Goal: Task Accomplishment & Management: Manage account settings

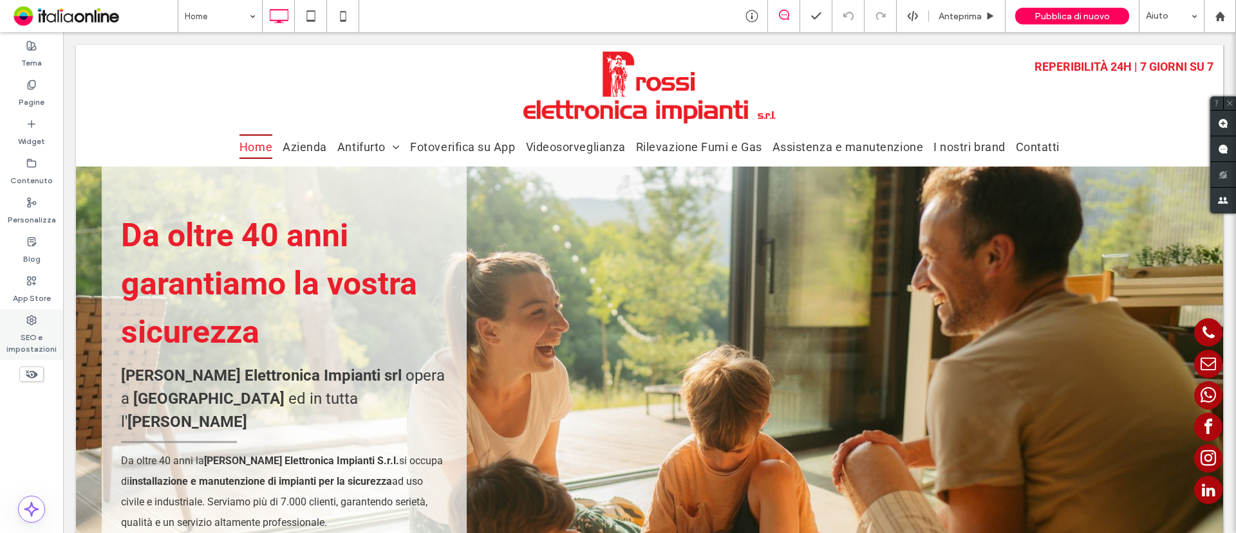
drag, startPoint x: 48, startPoint y: 327, endPoint x: 35, endPoint y: 292, distance: 37.7
click at [48, 327] on label "SEO e impostazioni" at bounding box center [31, 341] width 63 height 30
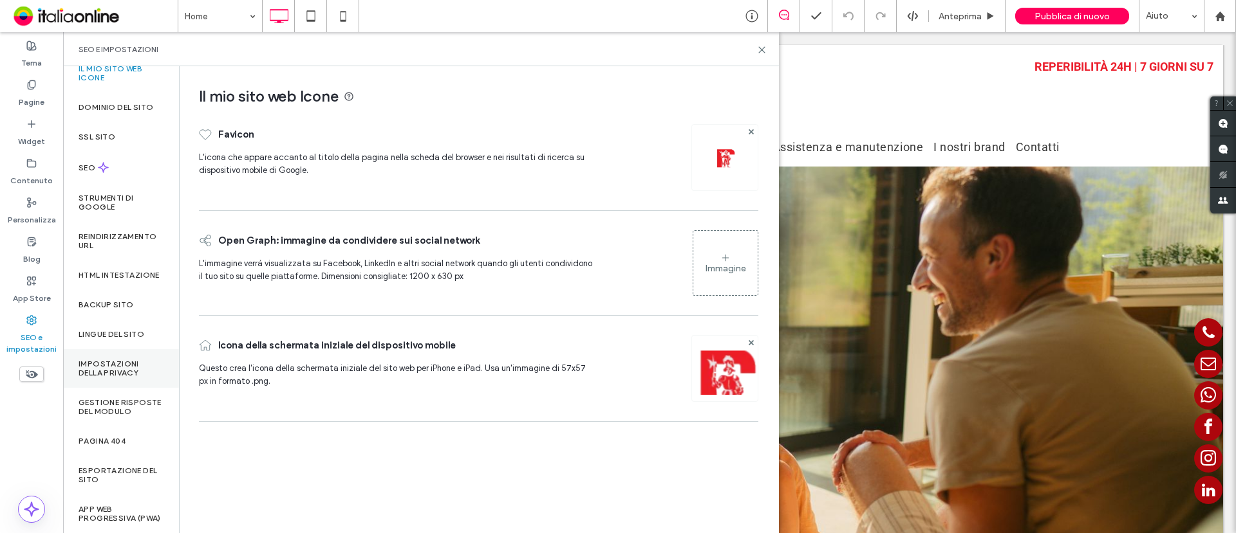
scroll to position [39, 0]
click at [121, 301] on label "Backup sito" at bounding box center [106, 305] width 55 height 9
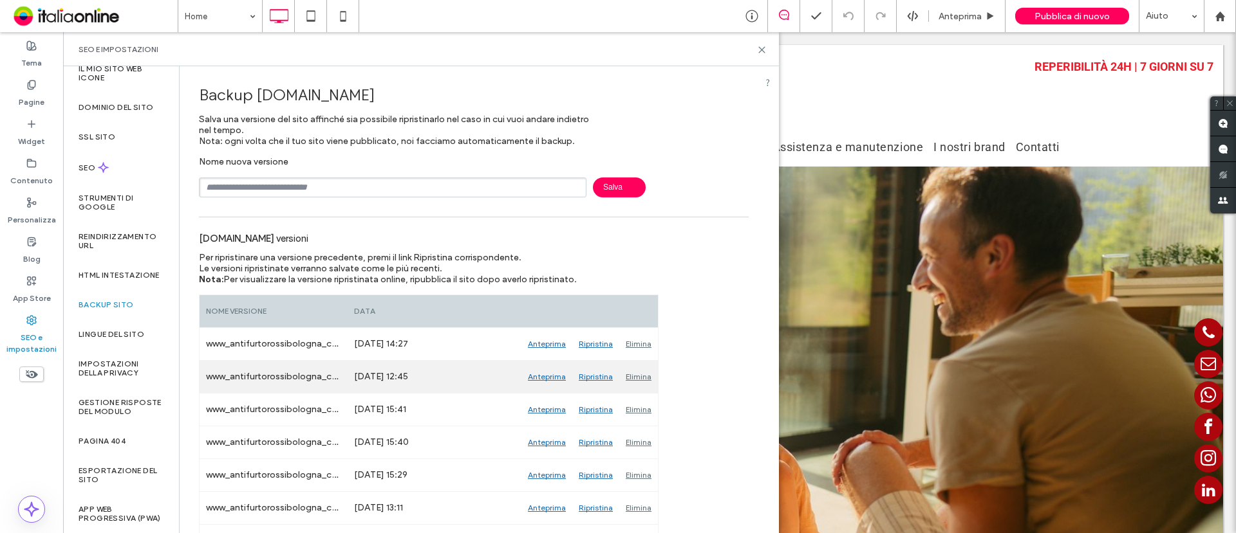
click at [541, 373] on div "Anteprima" at bounding box center [546, 377] width 51 height 32
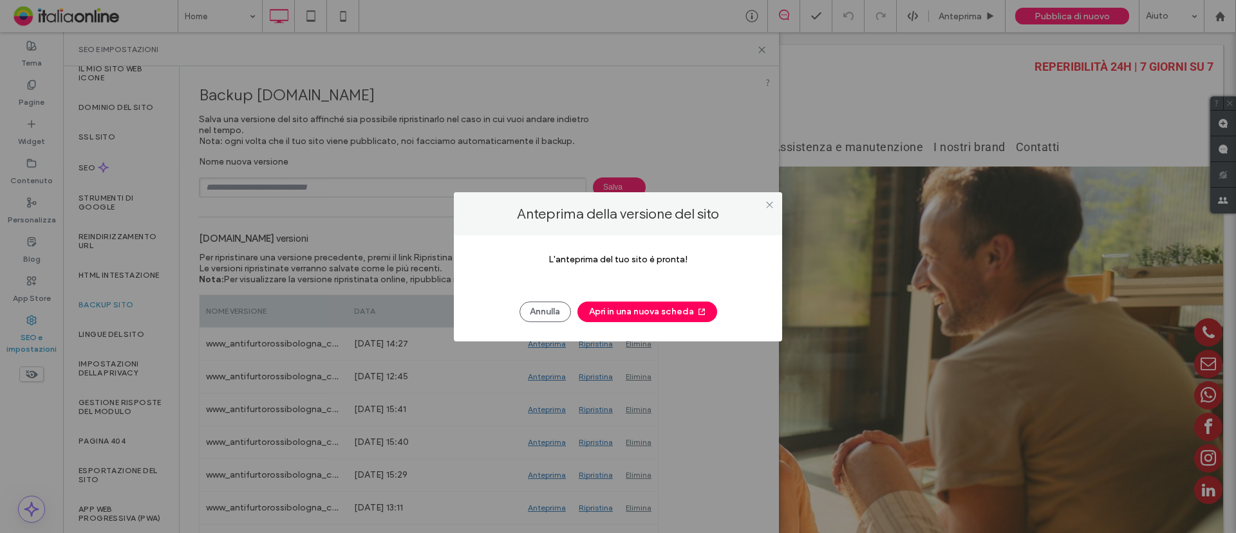
click at [616, 313] on button "Apri in una nuova scheda" at bounding box center [647, 312] width 140 height 21
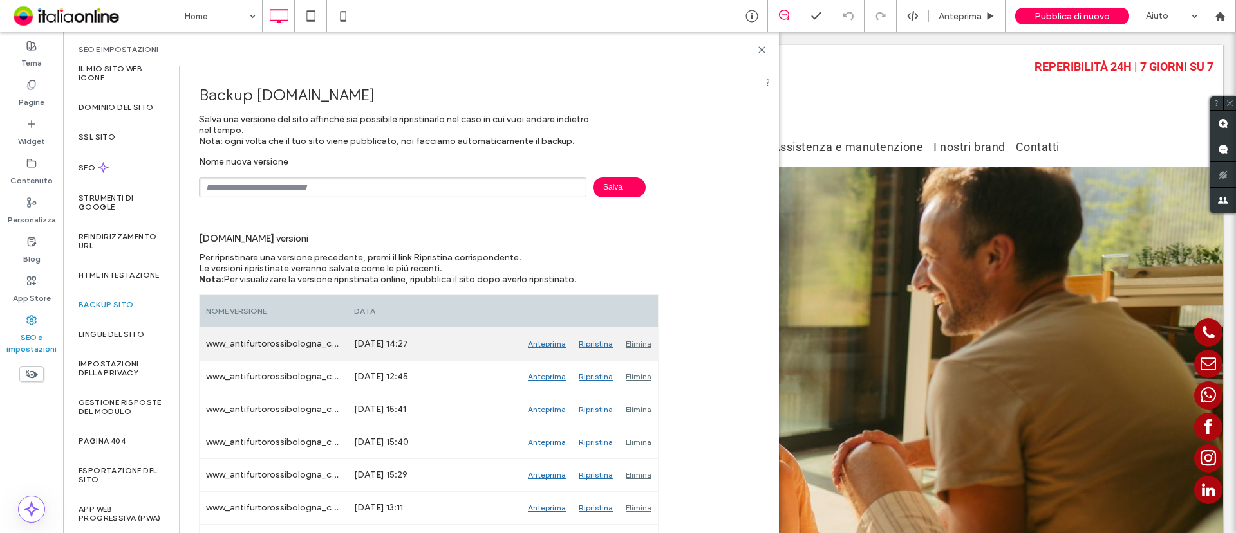
click at [557, 340] on div "Anteprima" at bounding box center [546, 344] width 51 height 32
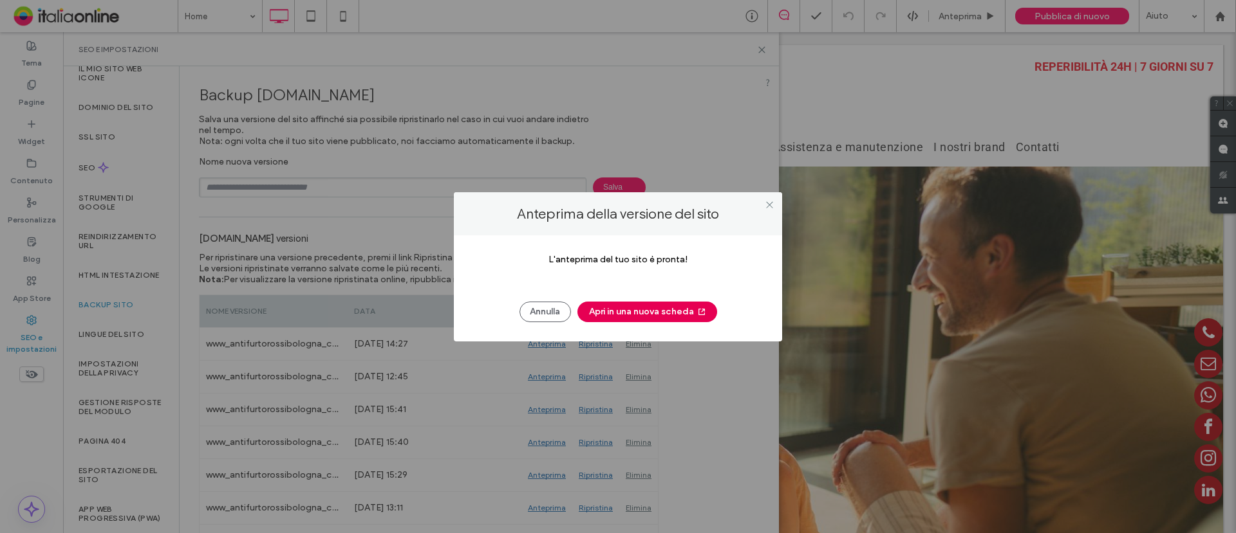
click at [615, 311] on button "Apri in una nuova scheda" at bounding box center [647, 312] width 140 height 21
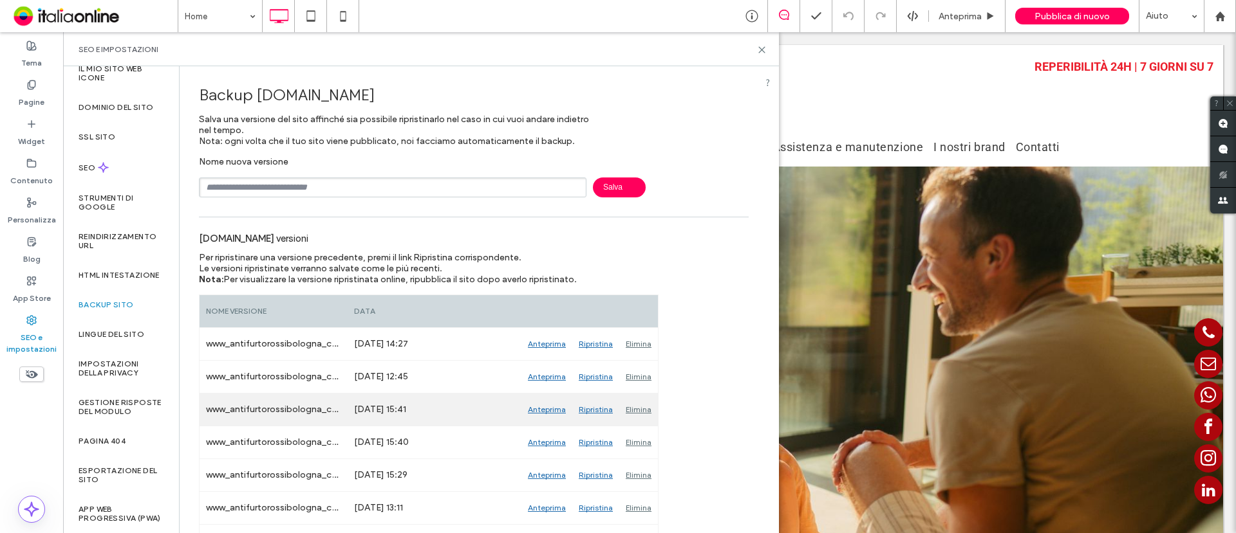
click at [551, 410] on div "Anteprima" at bounding box center [546, 410] width 51 height 32
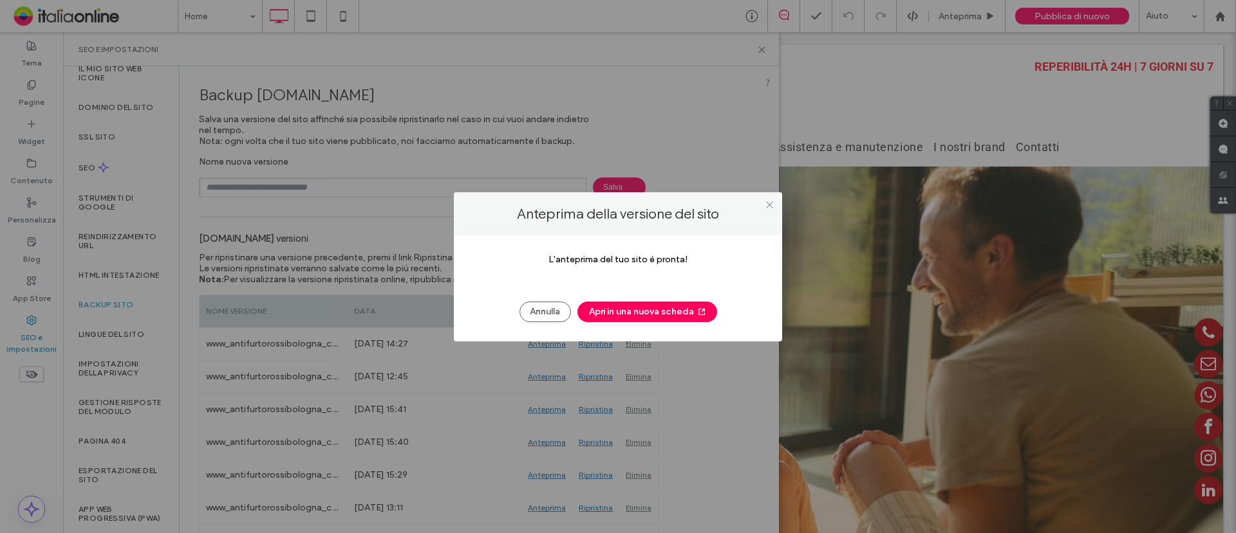
click at [627, 308] on button "Apri in una nuova scheda" at bounding box center [647, 312] width 140 height 21
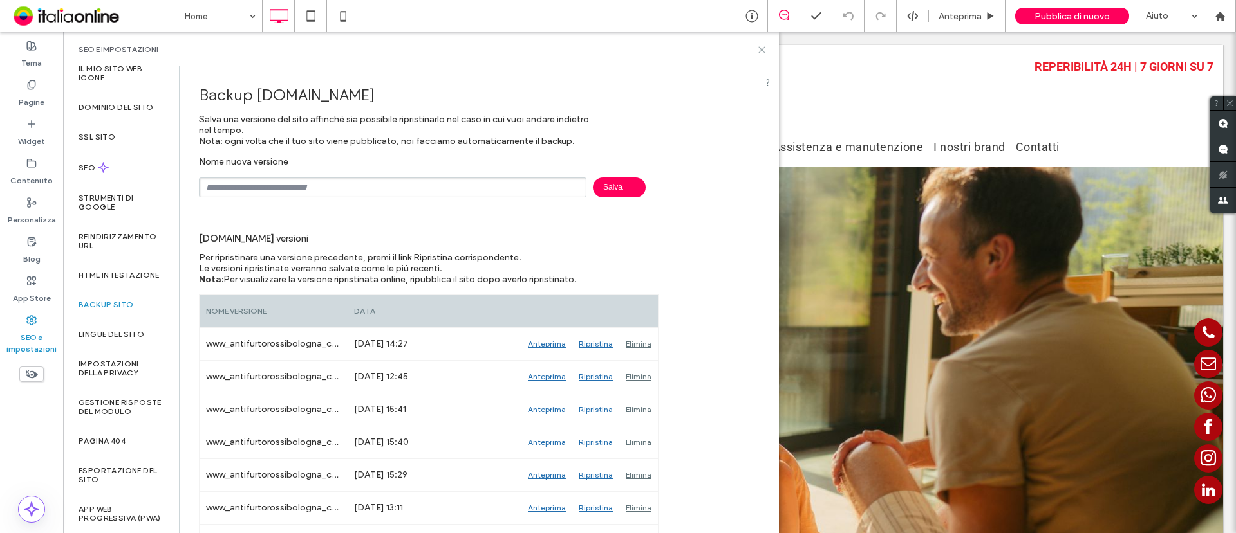
click at [758, 50] on icon at bounding box center [762, 50] width 10 height 10
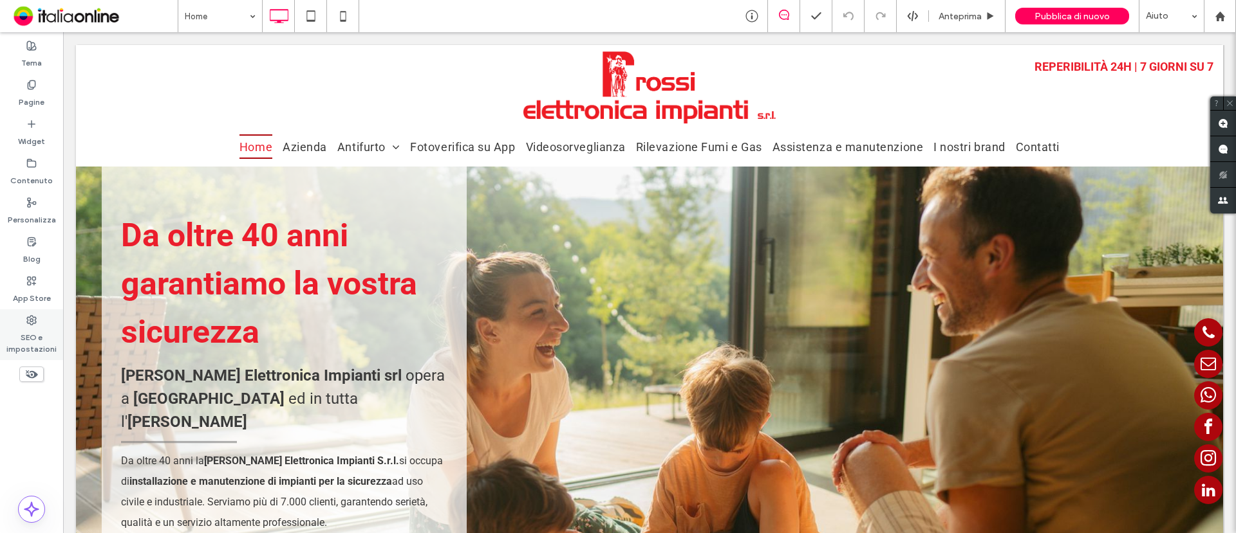
click at [37, 327] on label "SEO e impostazioni" at bounding box center [31, 341] width 63 height 30
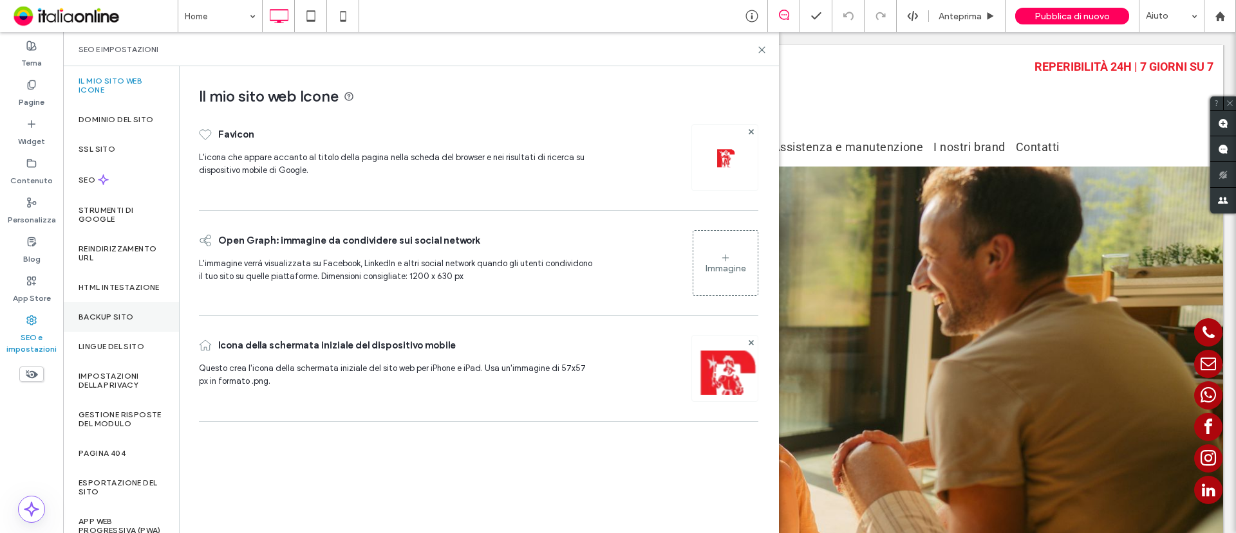
click at [121, 322] on label "Backup sito" at bounding box center [106, 317] width 55 height 9
